Goal: Information Seeking & Learning: Find specific fact

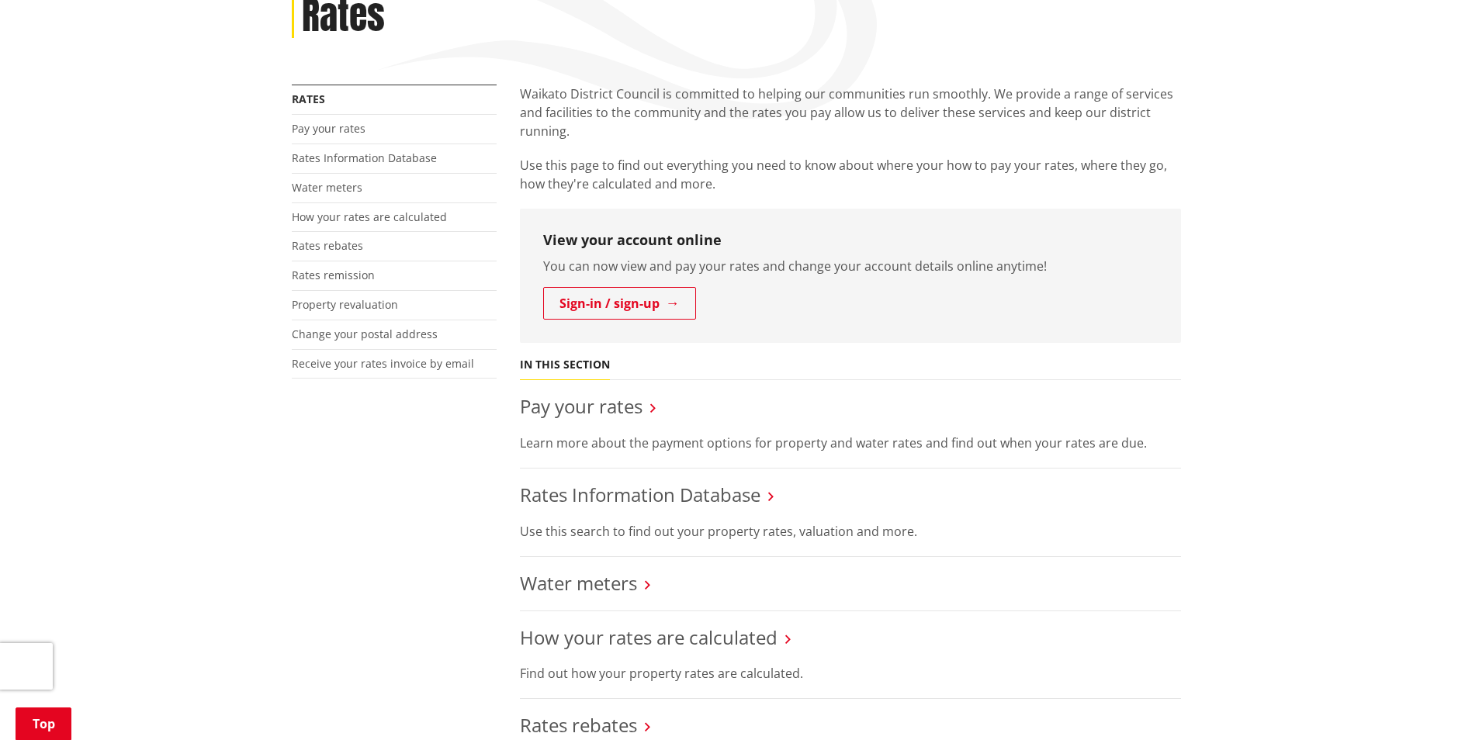
scroll to position [233, 0]
click at [559, 407] on link "Pay your rates" at bounding box center [581, 402] width 123 height 26
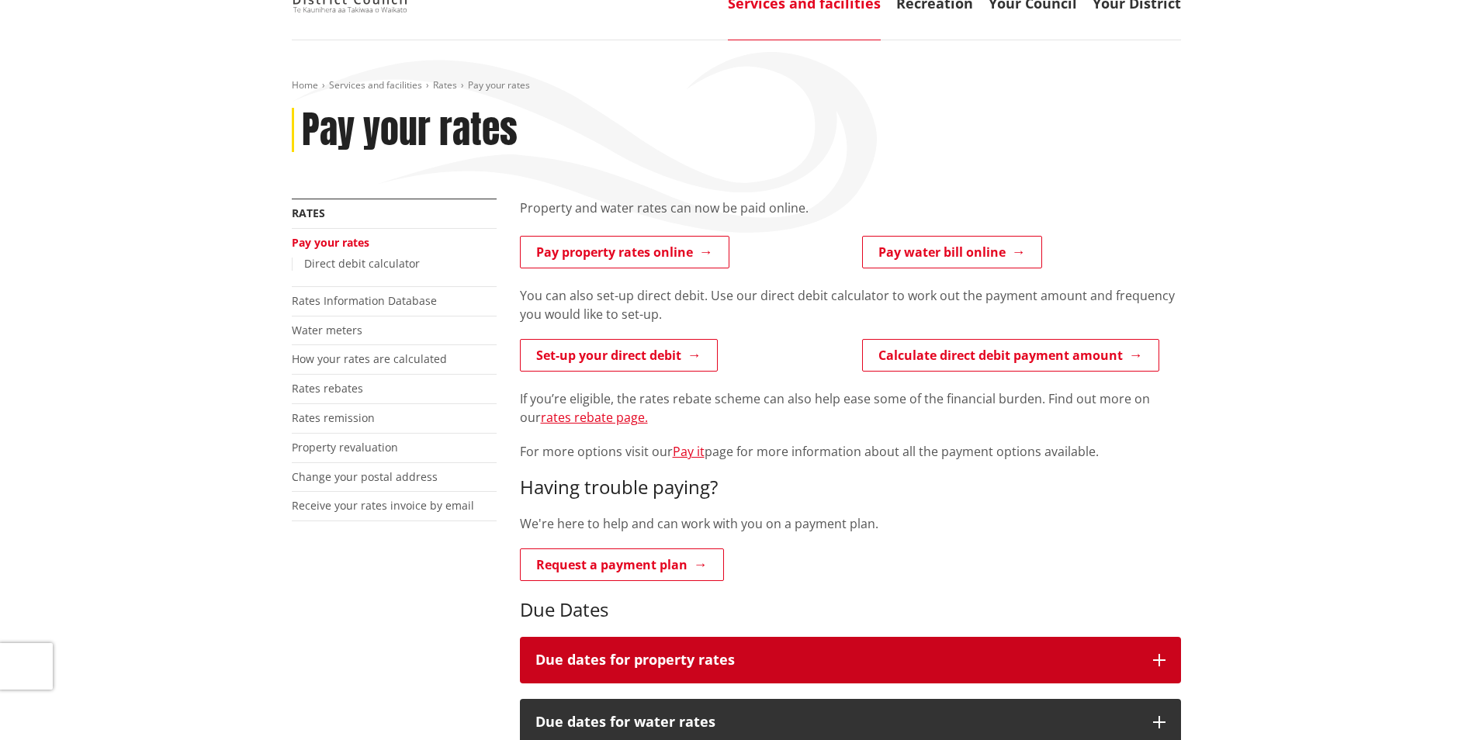
scroll to position [78, 0]
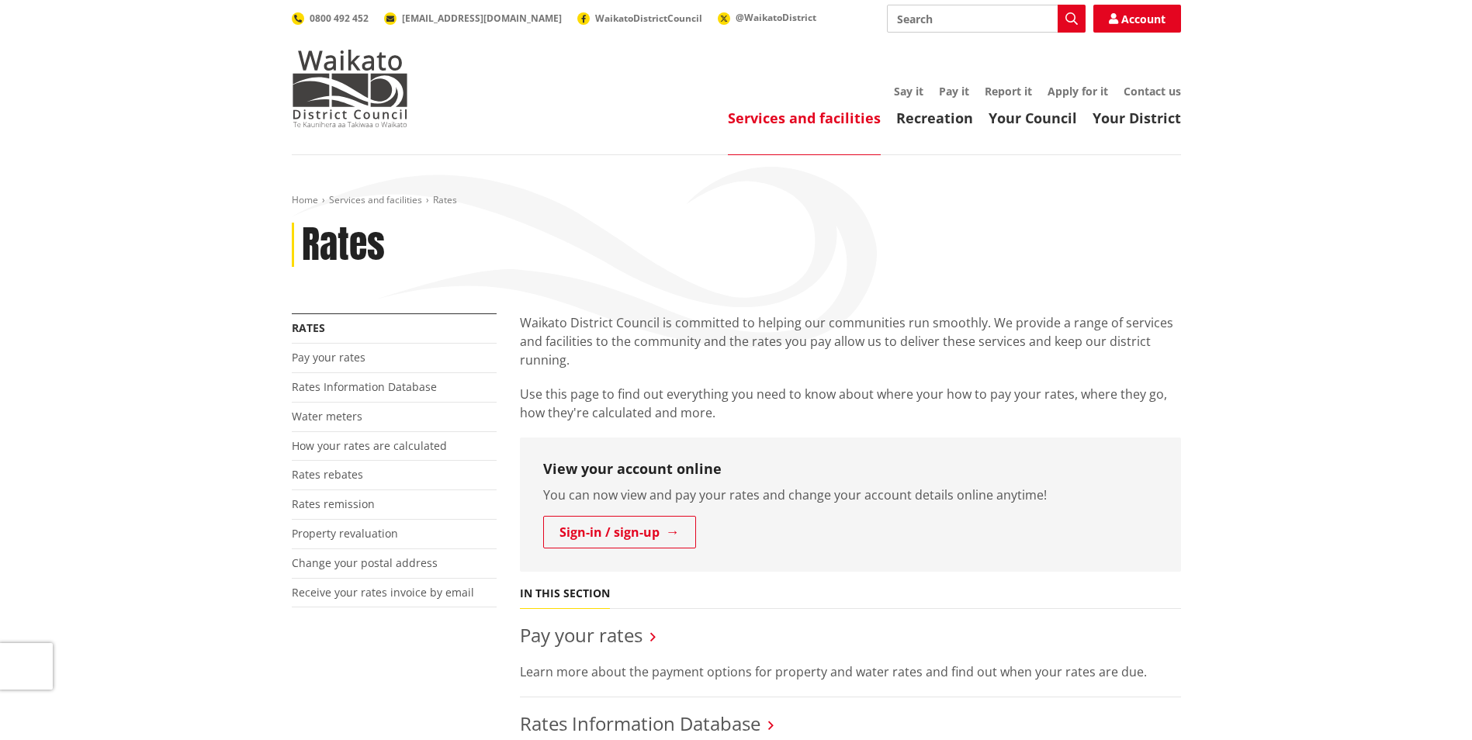
scroll to position [233, 0]
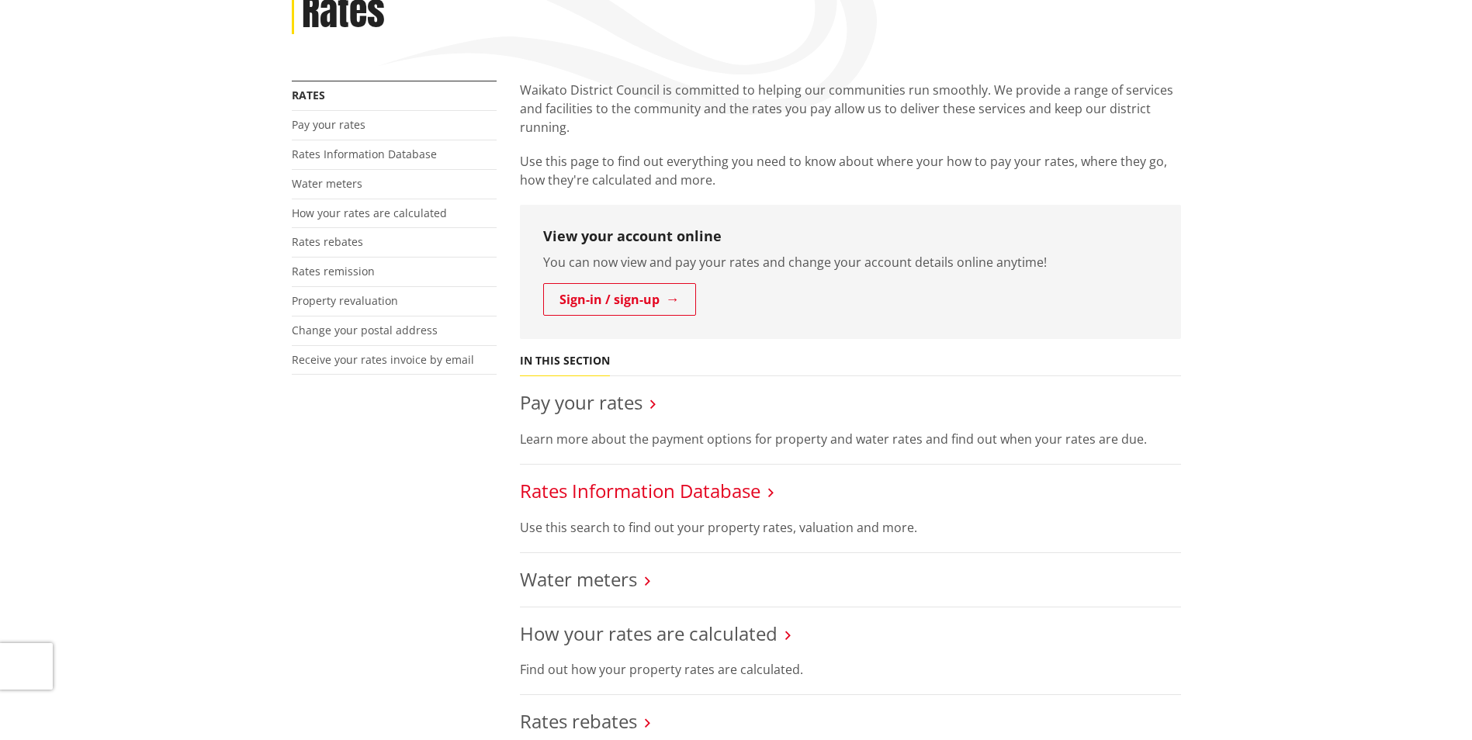
click at [625, 493] on link "Rates Information Database" at bounding box center [640, 491] width 241 height 26
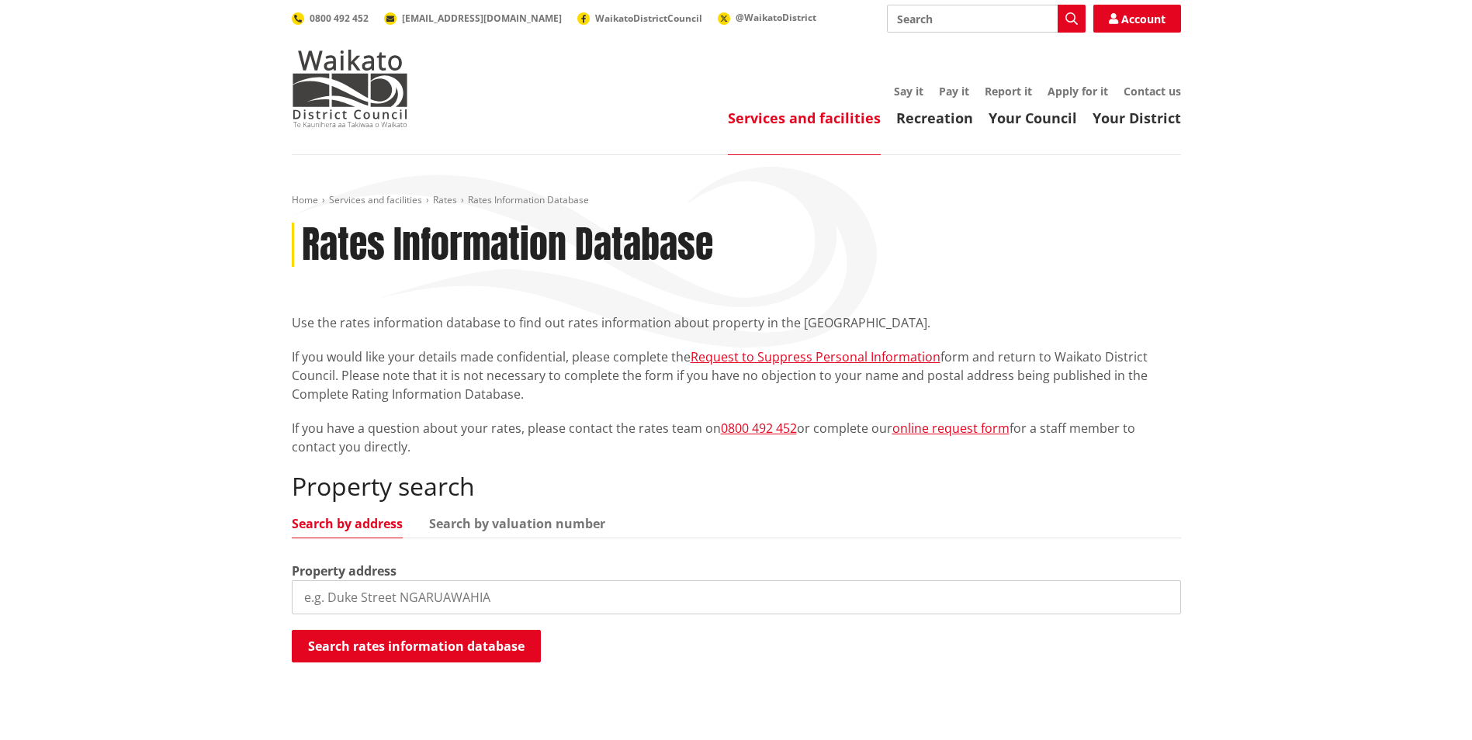
click at [396, 599] on input "search" at bounding box center [736, 597] width 889 height 34
type input "242 Parsons road"
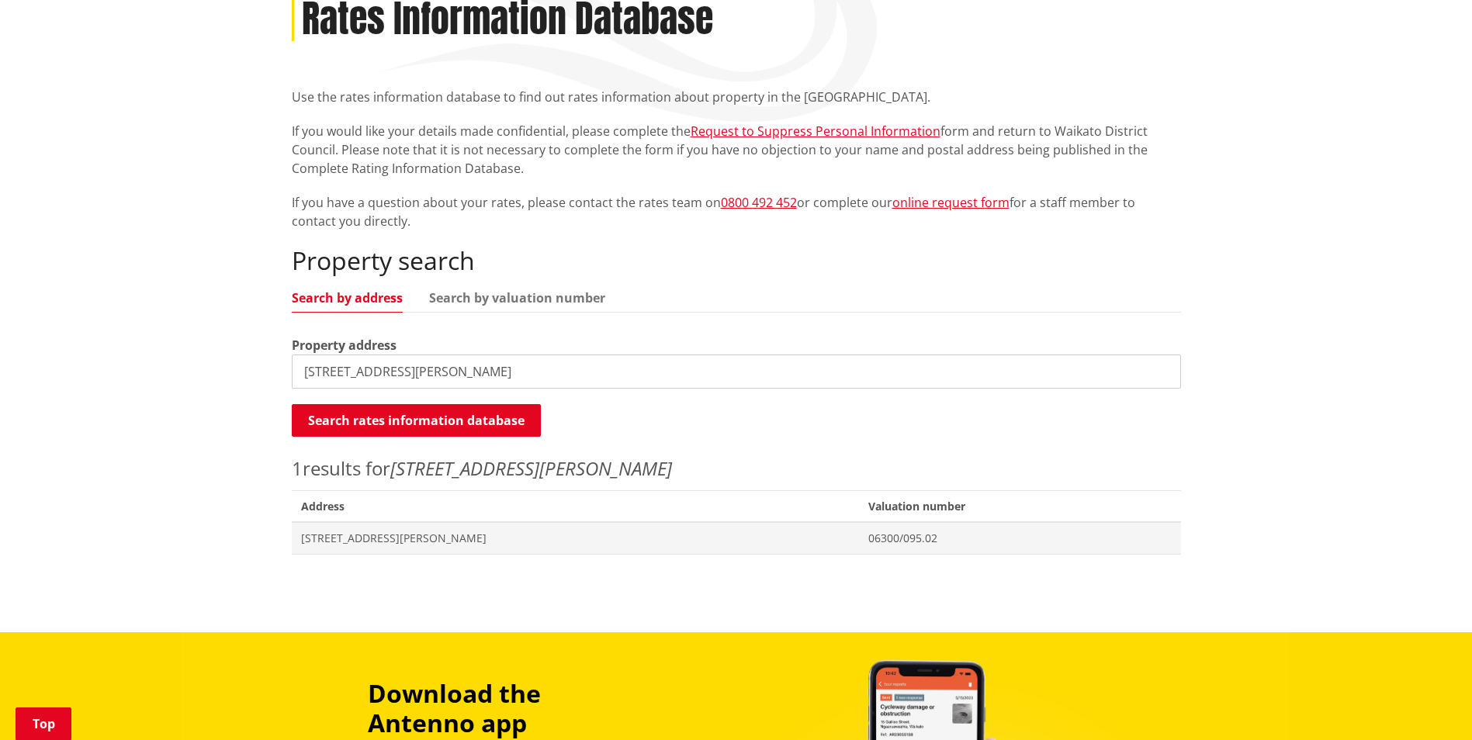
scroll to position [233, 0]
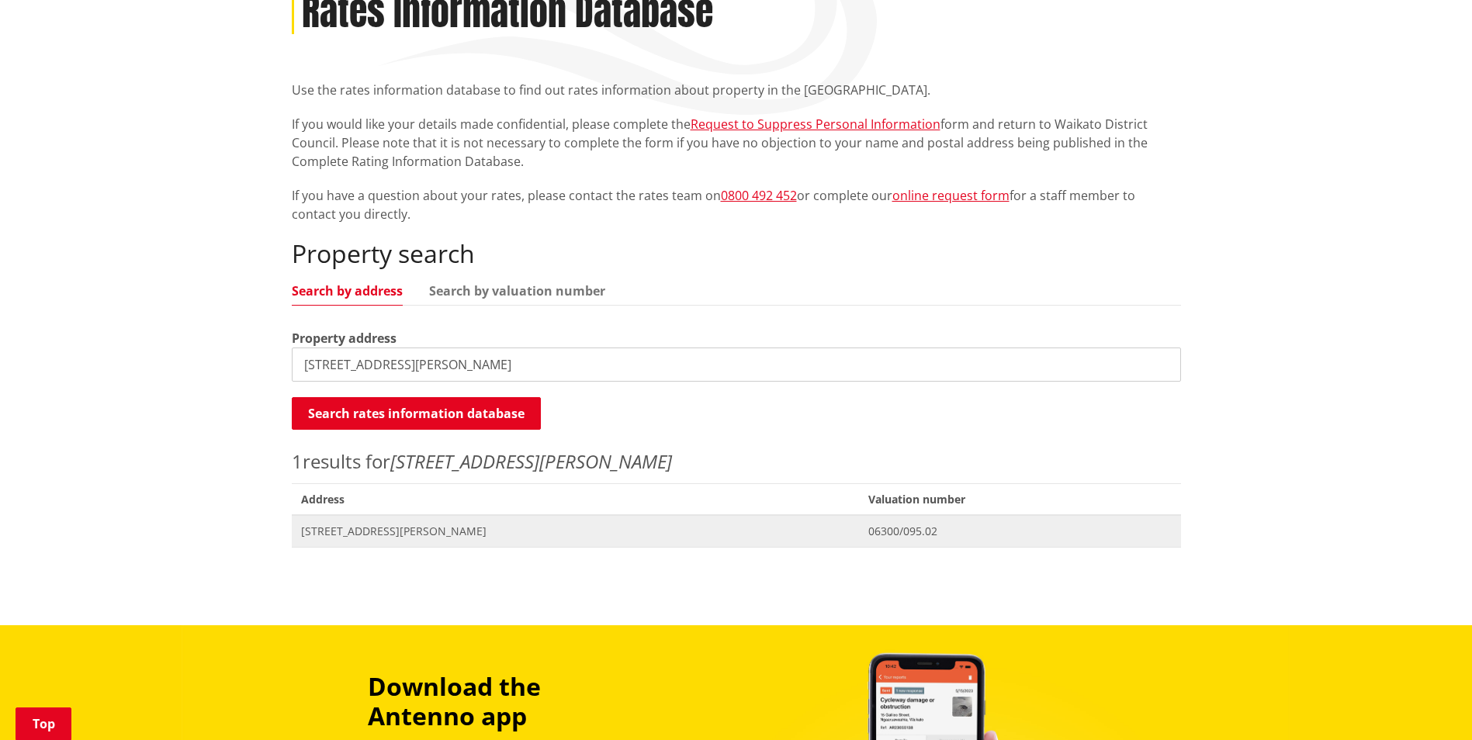
drag, startPoint x: 396, startPoint y: 526, endPoint x: 412, endPoint y: 533, distance: 17.0
click at [396, 526] on span "242 Parsons Road TUAKAU" at bounding box center [575, 532] width 549 height 16
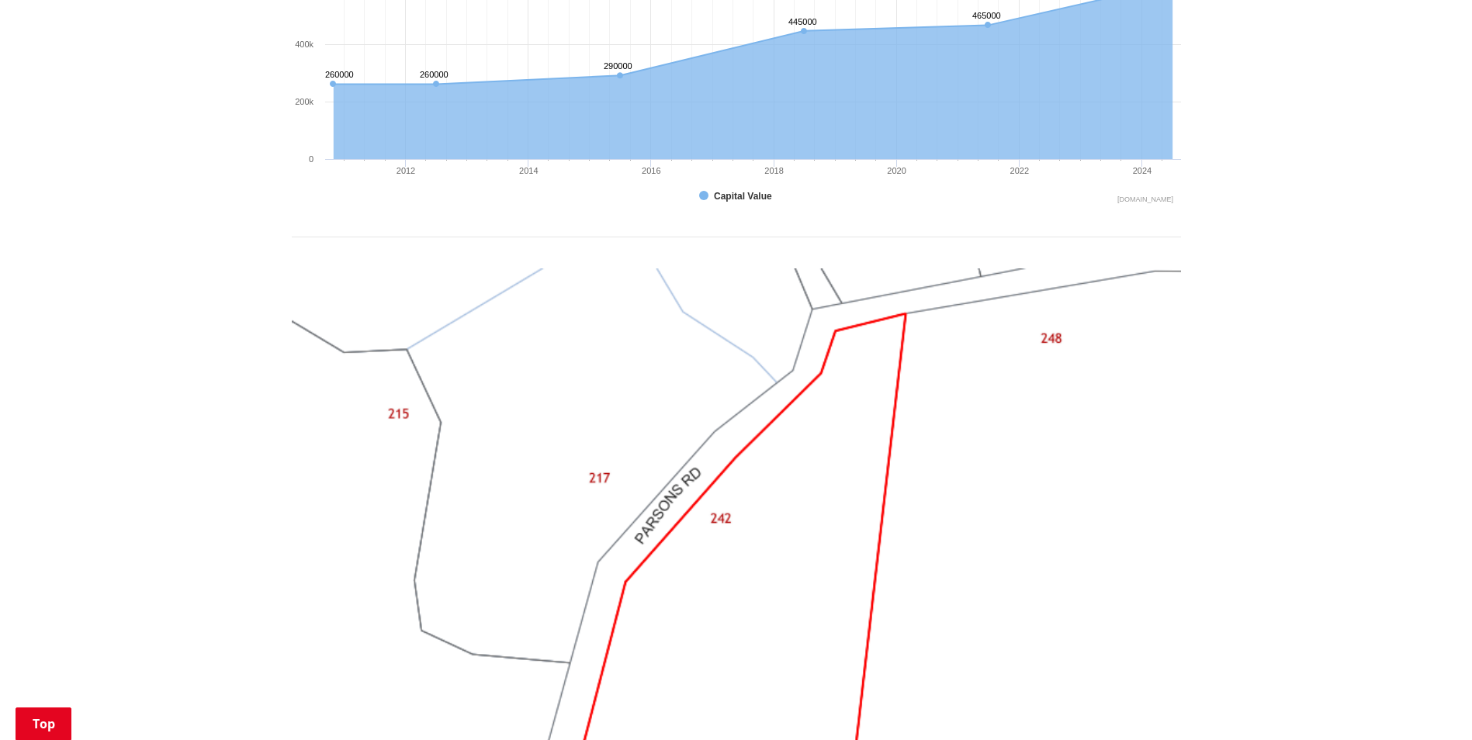
scroll to position [931, 0]
